Goal: Find specific page/section: Find specific page/section

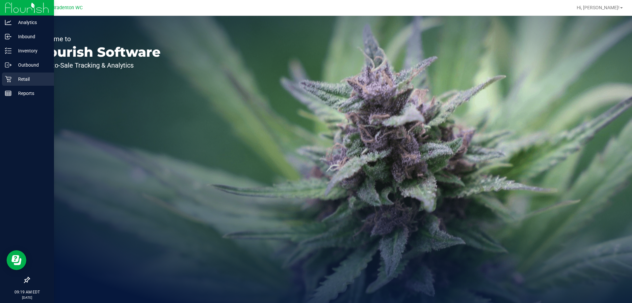
click at [11, 78] on icon at bounding box center [8, 79] width 6 height 6
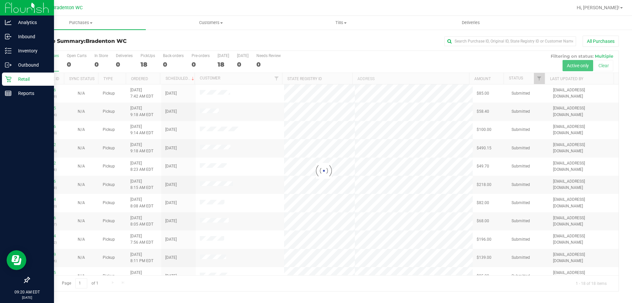
click at [34, 80] on p "Retail" at bounding box center [32, 79] width 40 height 8
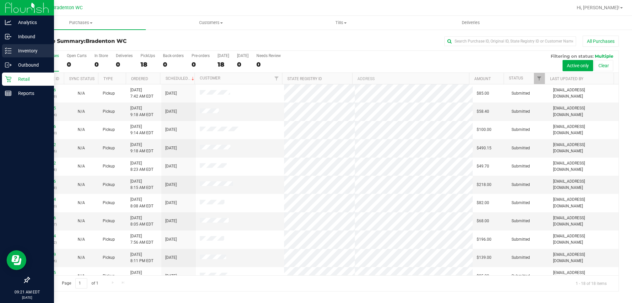
click at [31, 52] on p "Inventory" at bounding box center [32, 51] width 40 height 8
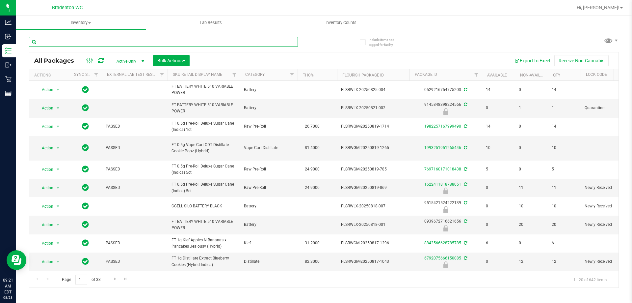
click at [66, 43] on input "text" at bounding box center [163, 42] width 269 height 10
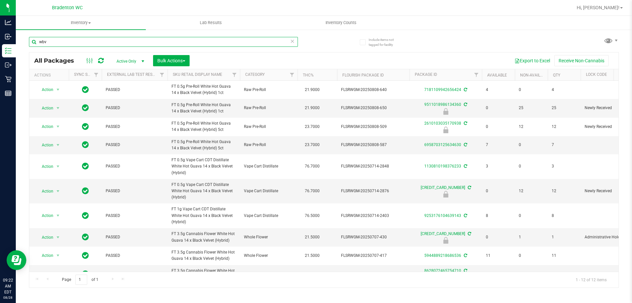
type input "wbv"
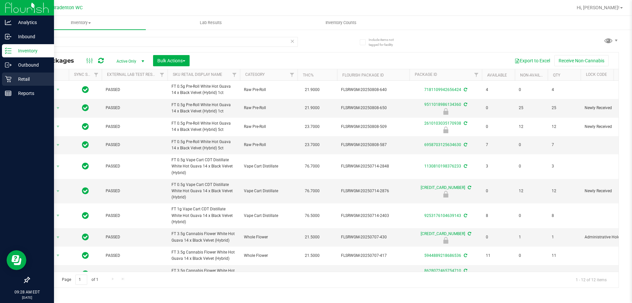
click at [27, 84] on div "Retail" at bounding box center [28, 78] width 52 height 13
